Goal: Task Accomplishment & Management: Use online tool/utility

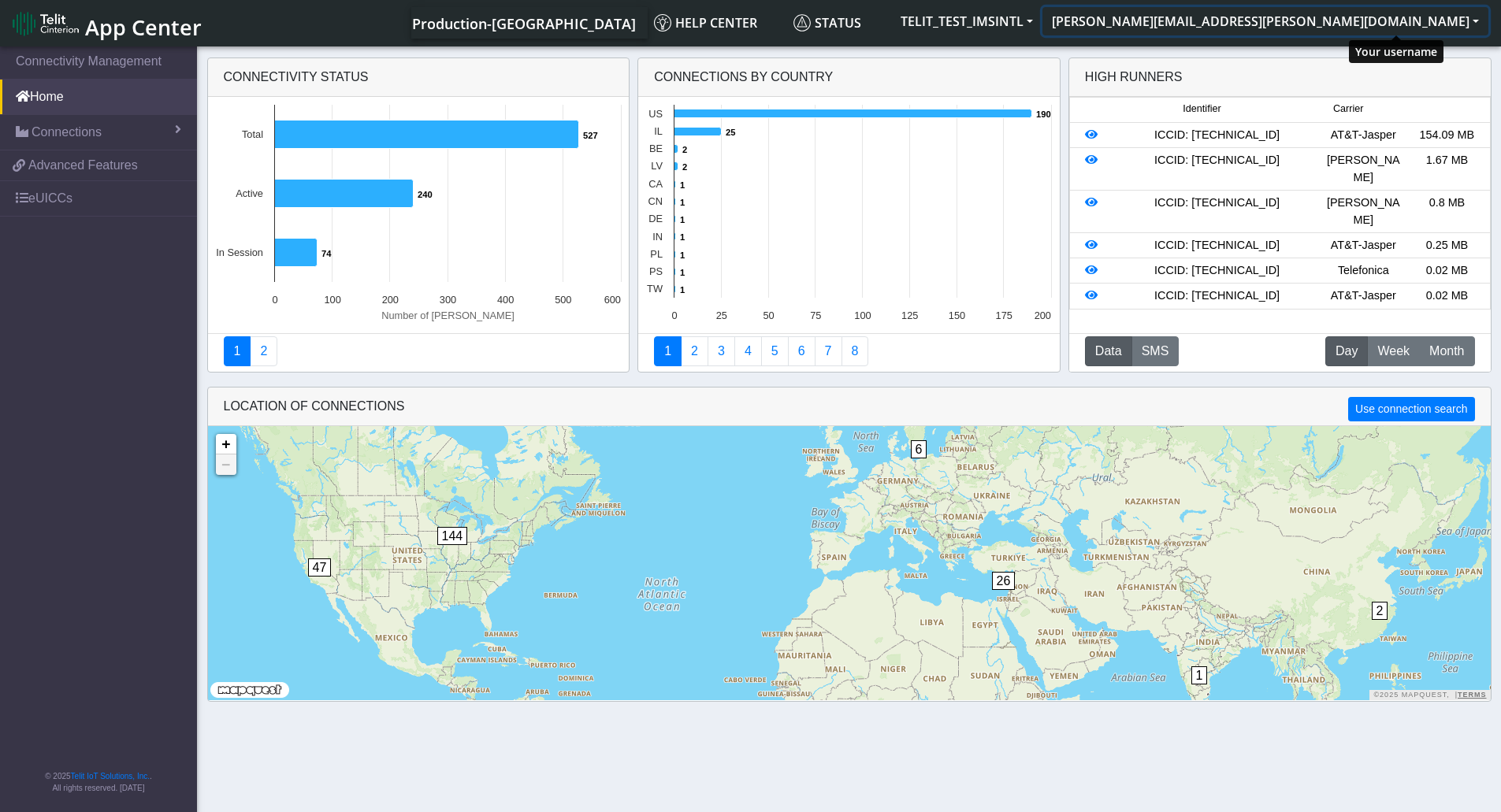
click at [1373, 25] on button "[PERSON_NAME][EMAIL_ADDRESS][PERSON_NAME][DOMAIN_NAME]" at bounding box center [1265, 21] width 446 height 28
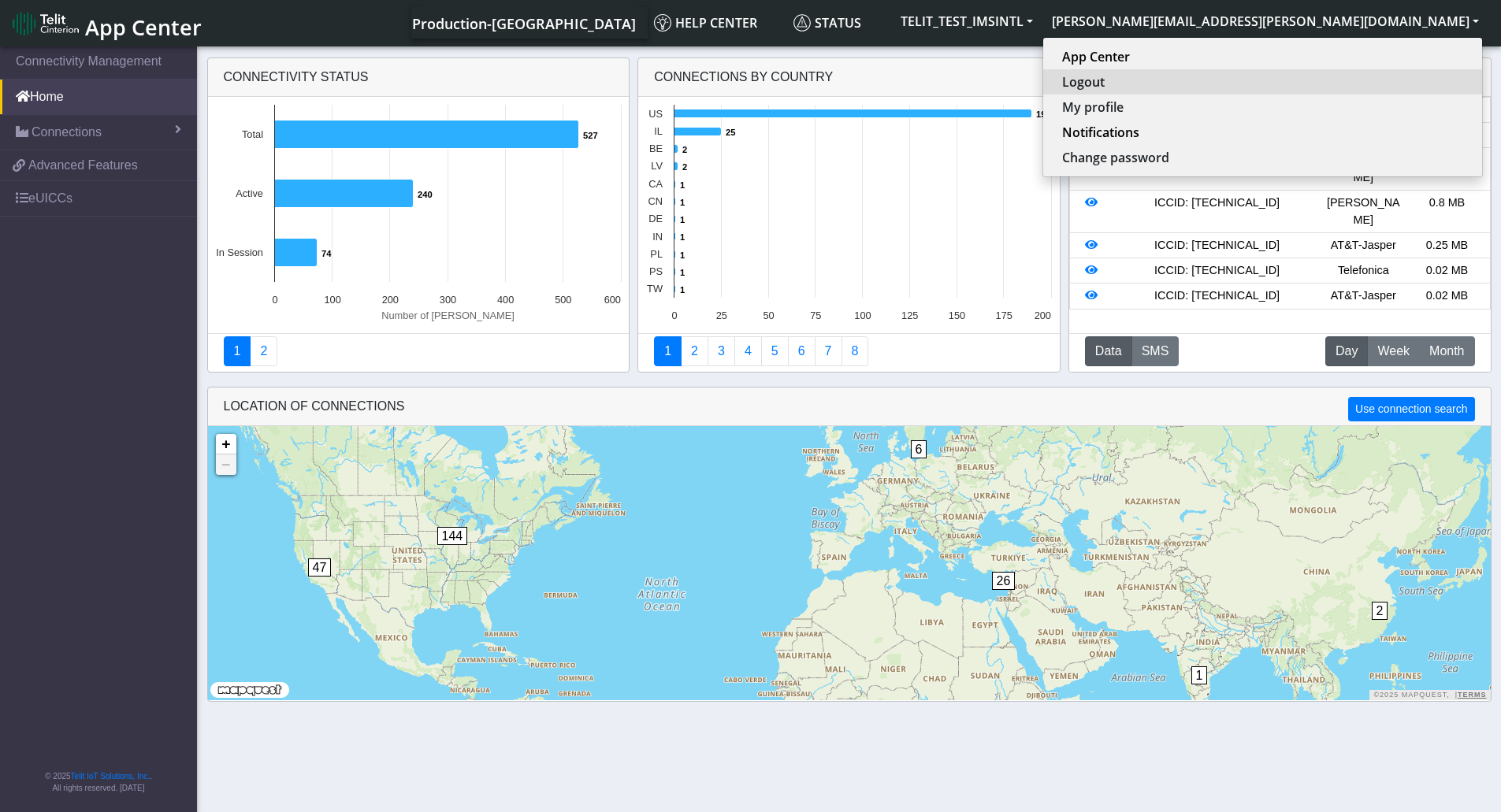
click at [1347, 87] on button "Logout" at bounding box center [1263, 82] width 439 height 25
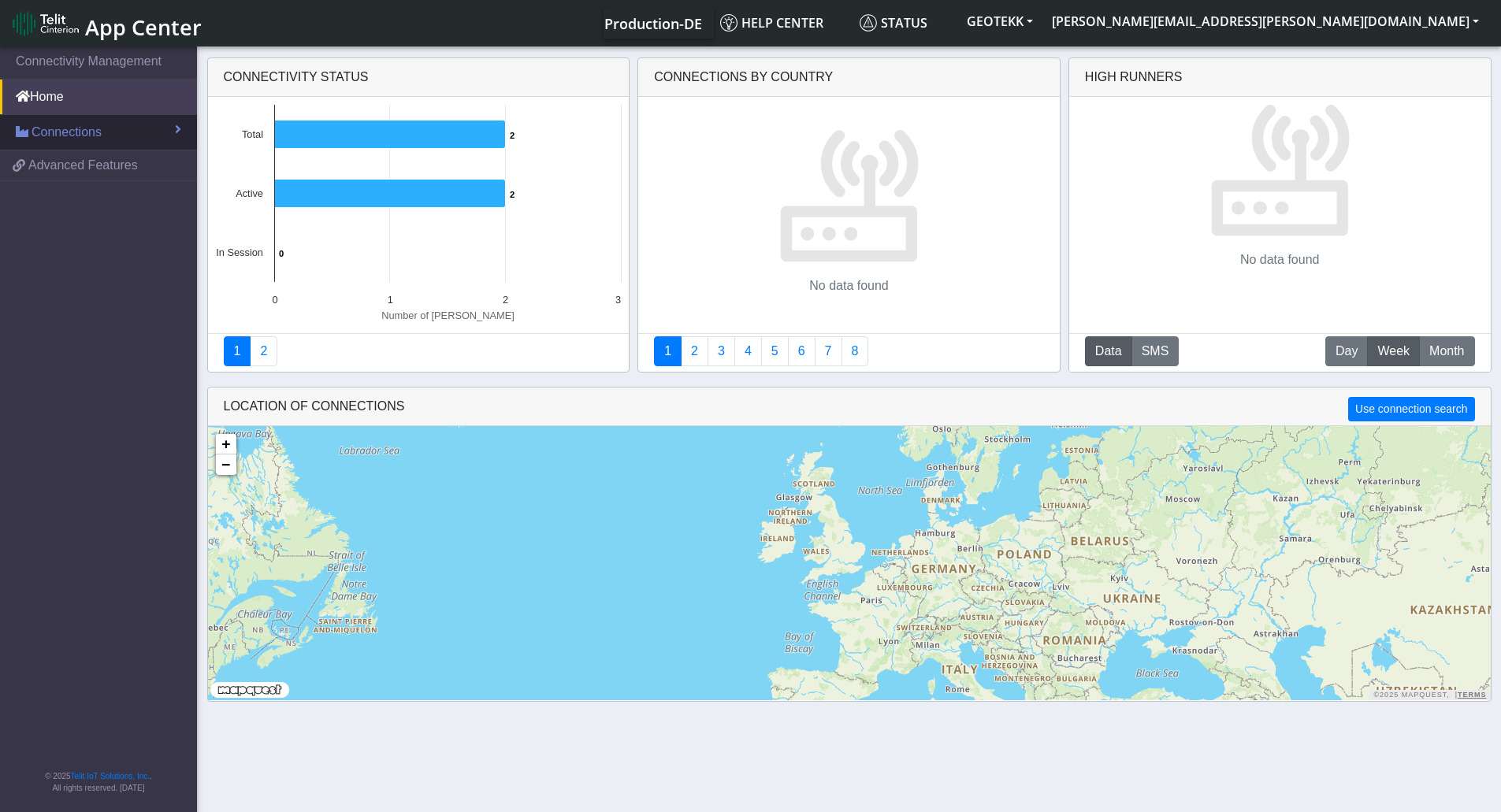
click at [183, 126] on link "Connections" at bounding box center [99, 132] width 197 height 34
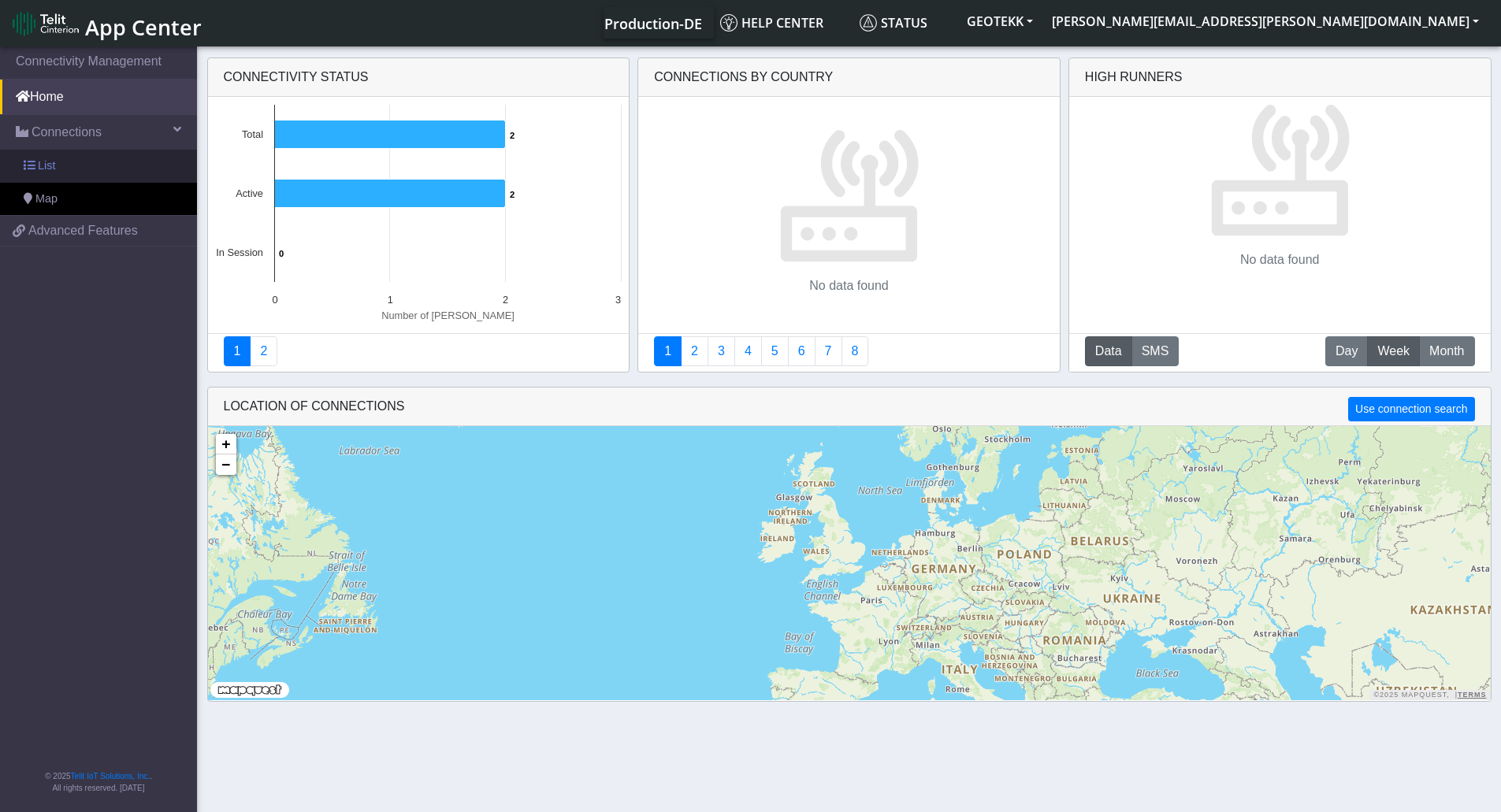
click at [49, 164] on span "List" at bounding box center [47, 166] width 18 height 18
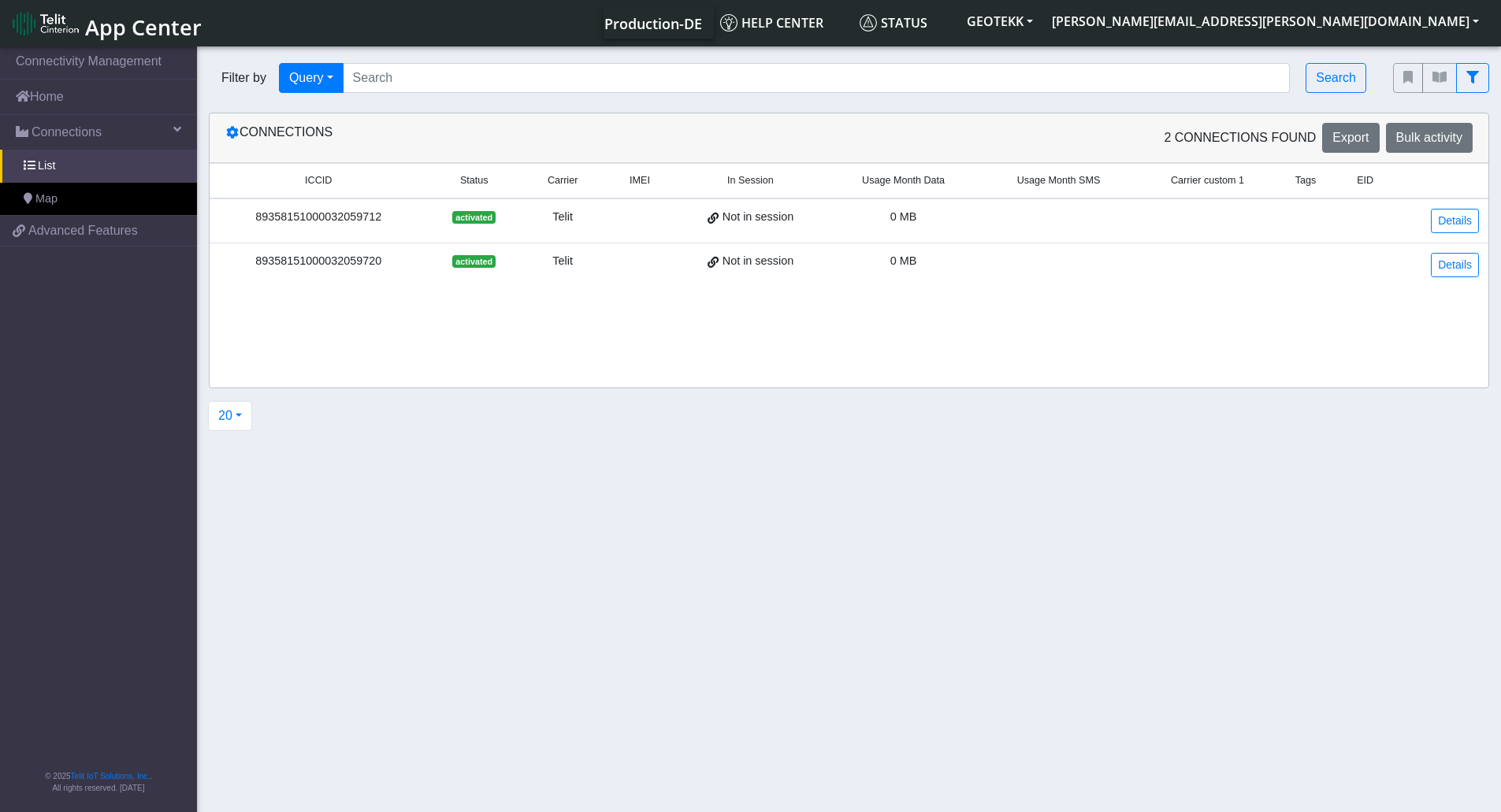
click at [635, 47] on section "Connectivity Management Home Connections List Map 1326c774e4a8c83740f213a09bbc4…" at bounding box center [750, 431] width 1501 height 774
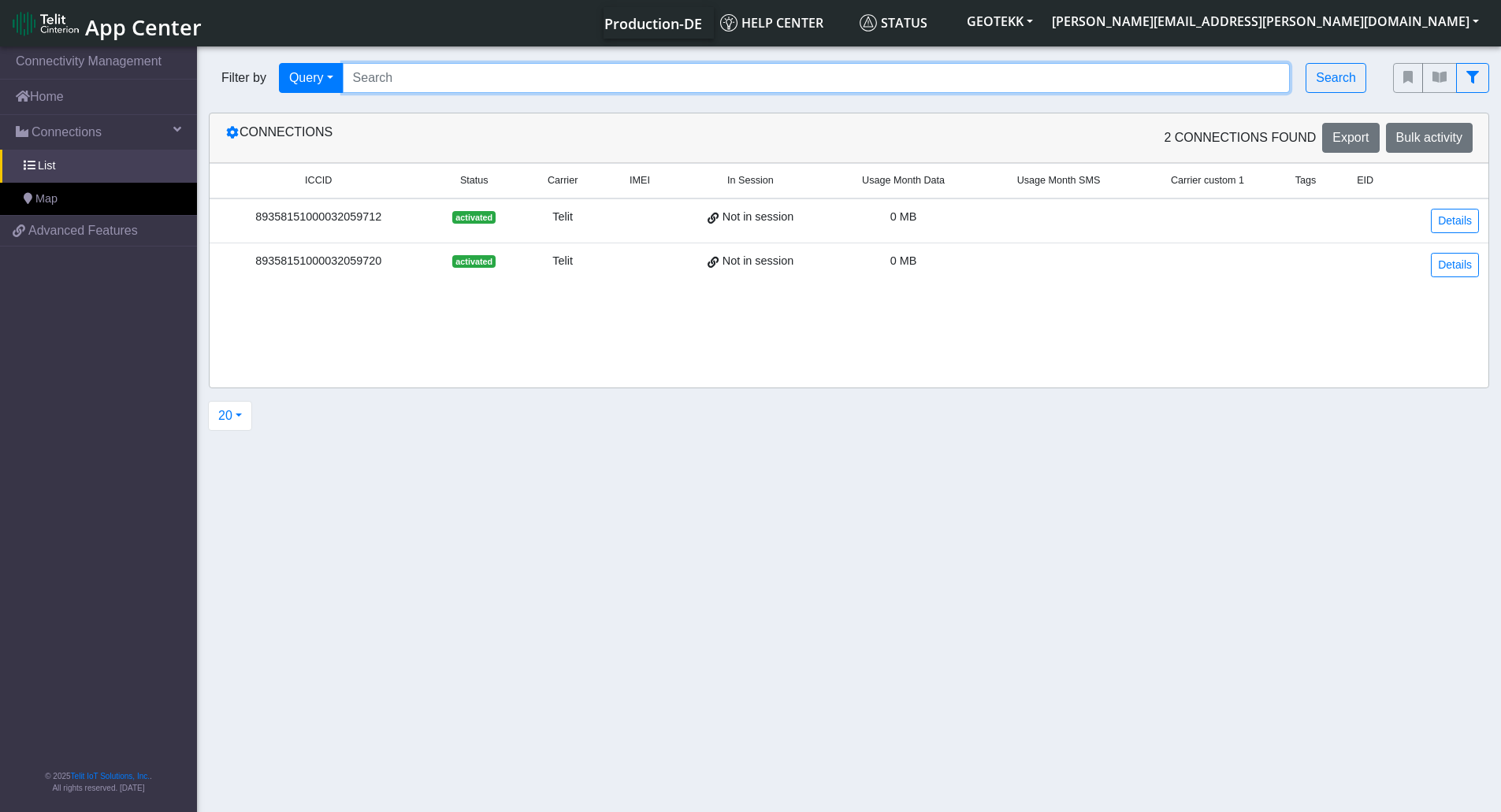
click at [614, 81] on input "Search..." at bounding box center [816, 78] width 948 height 30
paste input "89033024103602593200000043305873"
type input "89033024103602593200000043305873"
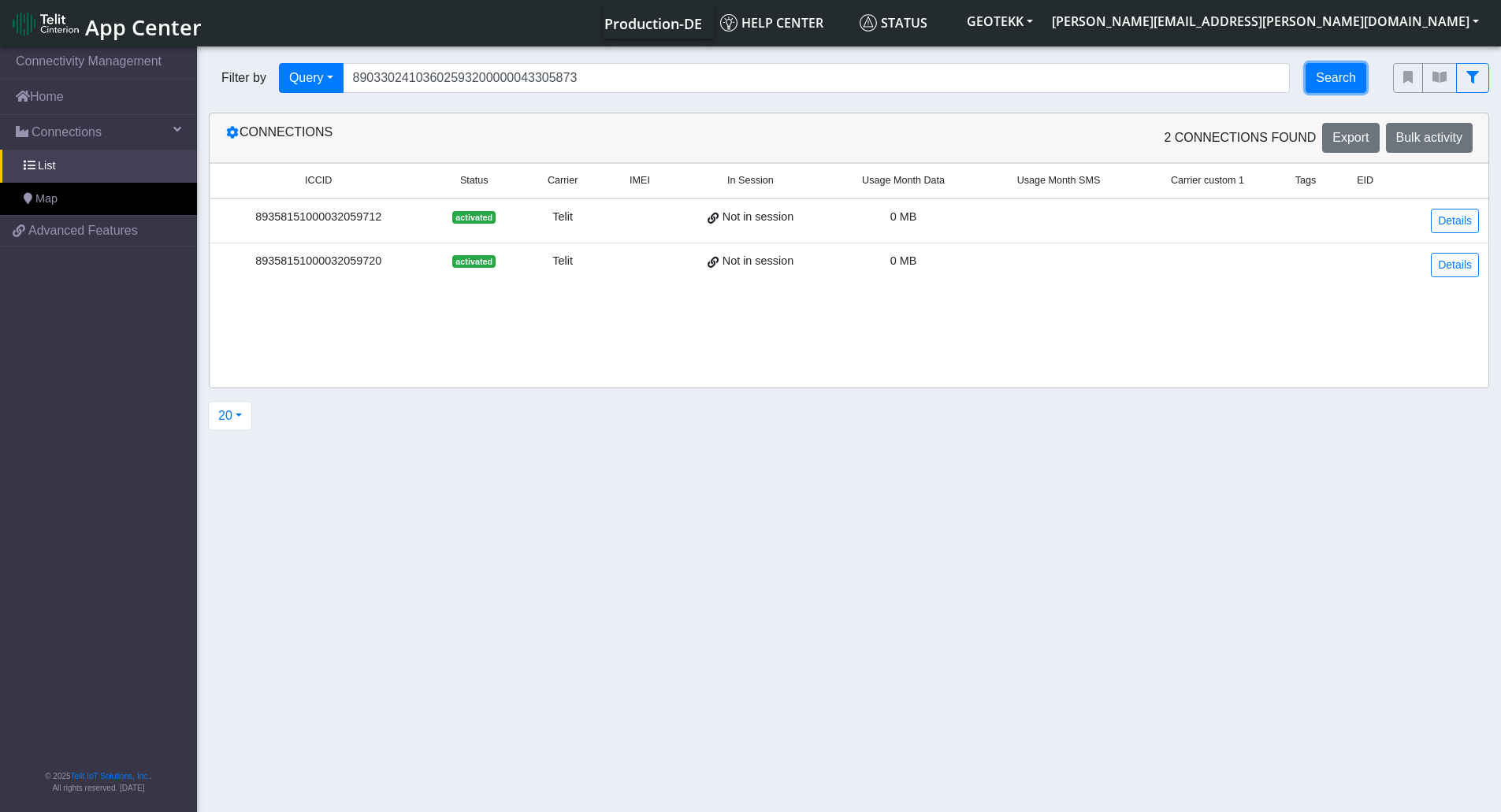
click at [1354, 84] on button "Search" at bounding box center [1335, 78] width 60 height 30
